Goal: Navigation & Orientation: Find specific page/section

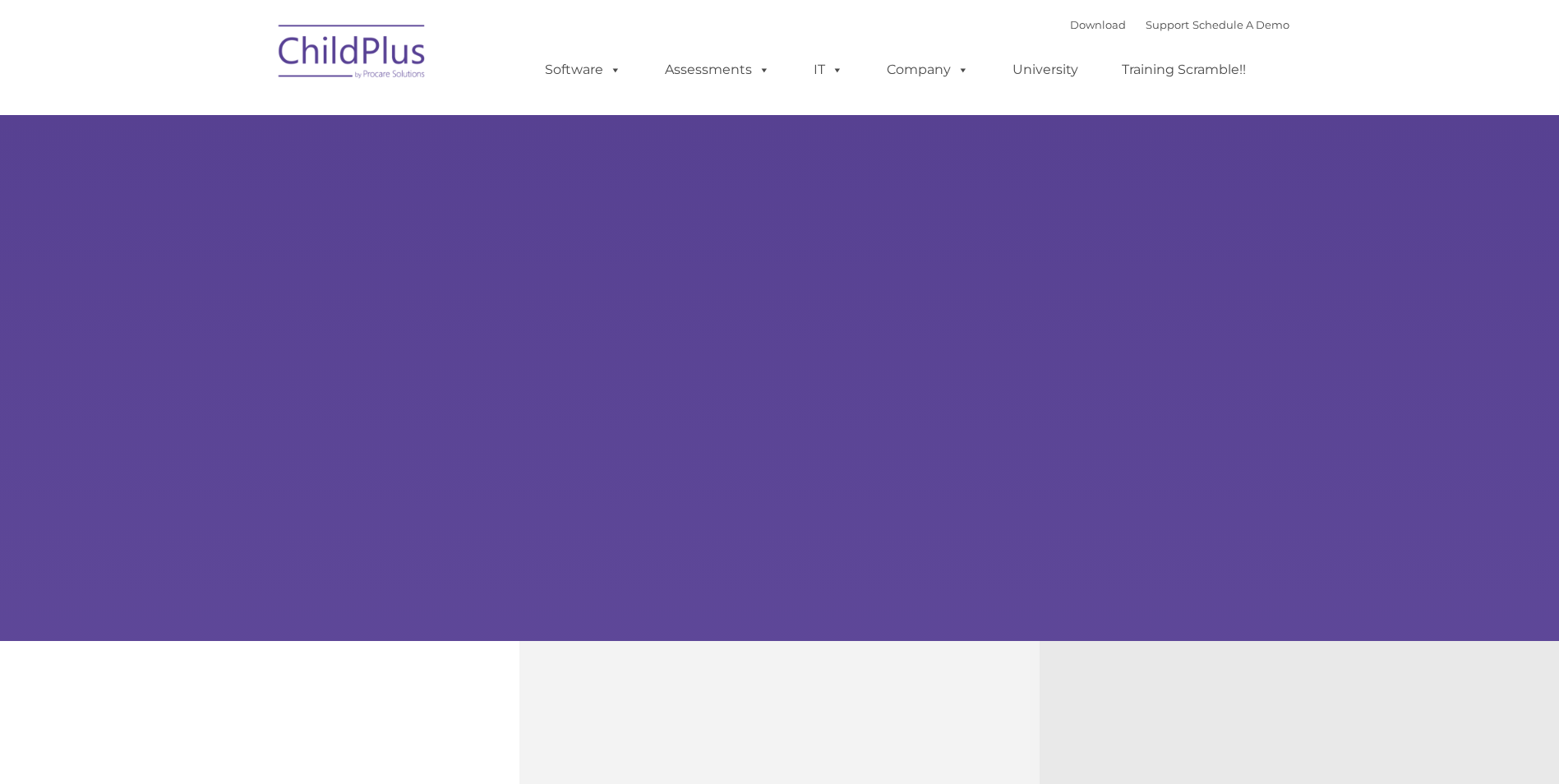
click at [757, 373] on div "Learn More Request a Demo The Future of ChildPlus is Here! Boost your productiv…" at bounding box center [780, 320] width 1559 height 641
click at [374, 77] on img at bounding box center [353, 54] width 164 height 82
click at [391, 61] on img at bounding box center [353, 54] width 164 height 82
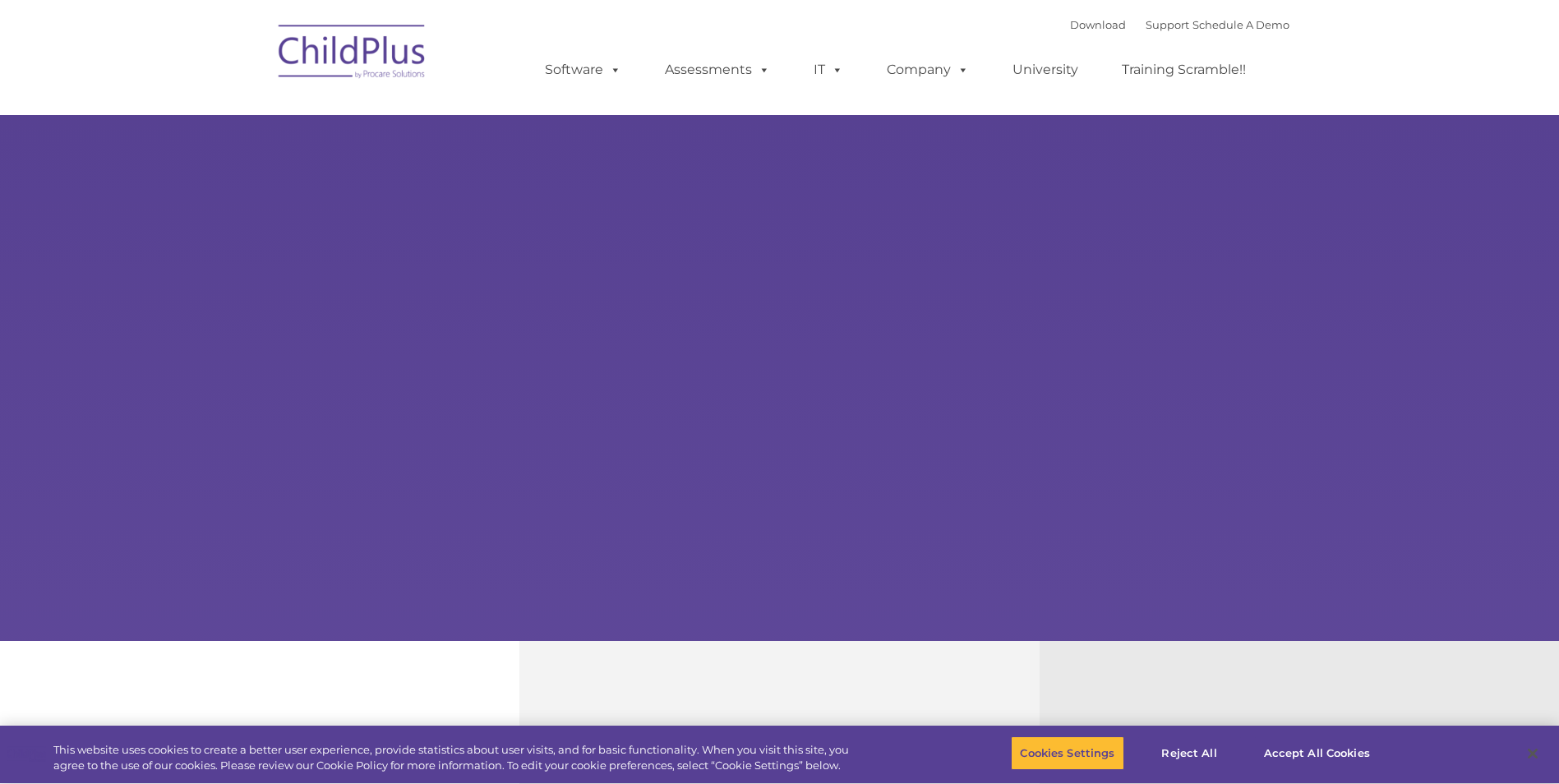
select select "MEDIUM"
click at [1313, 754] on button "Accept All Cookies" at bounding box center [1317, 753] width 124 height 35
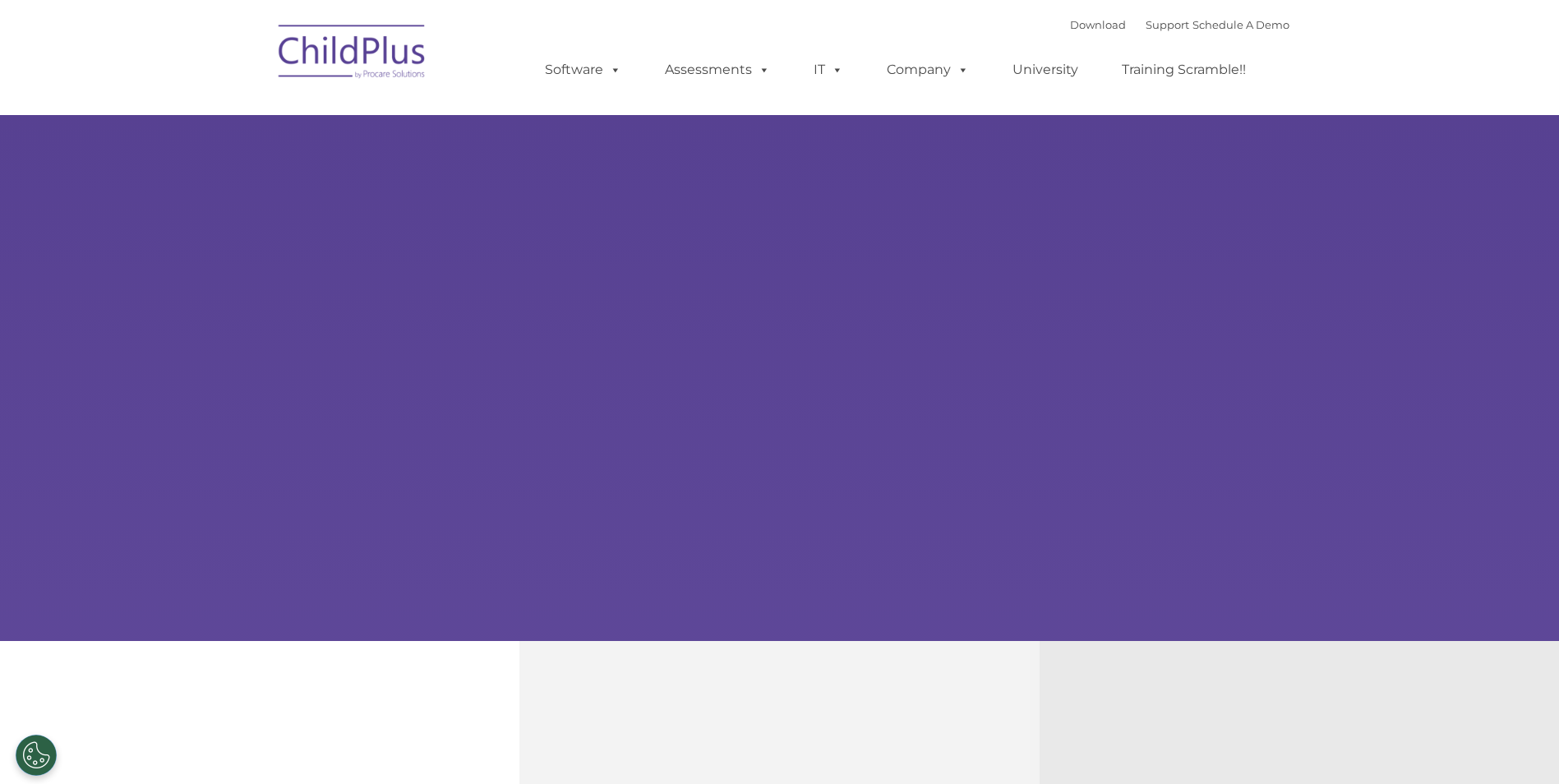
drag, startPoint x: 1557, startPoint y: 174, endPoint x: 1574, endPoint y: 353, distance: 179.8
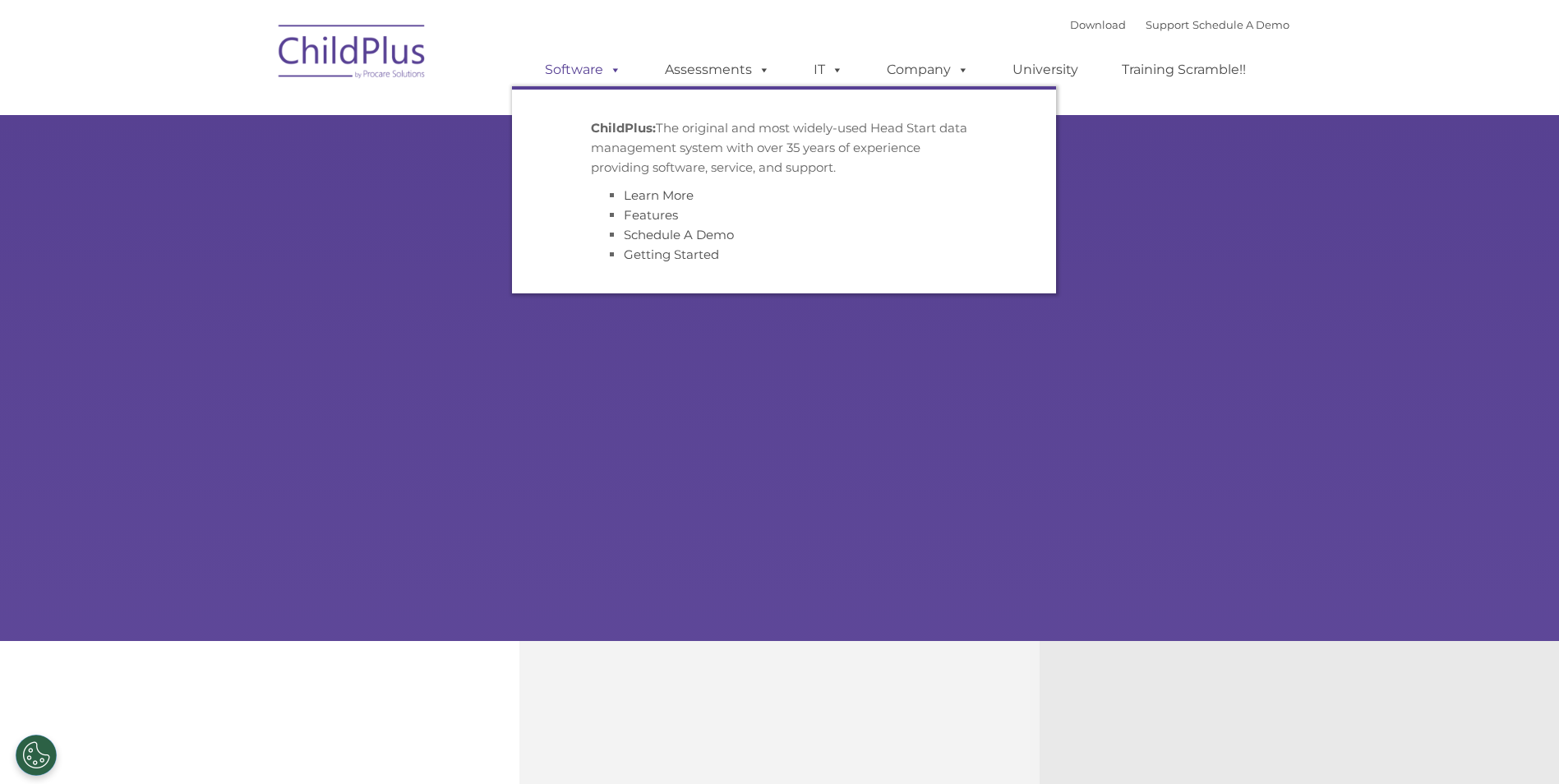
click at [594, 73] on link "Software" at bounding box center [582, 70] width 109 height 33
